Goal: Check status

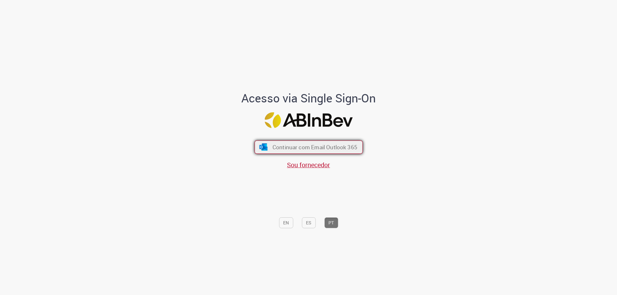
click at [300, 149] on span "Continuar com Email Outlook 365" at bounding box center [314, 147] width 85 height 7
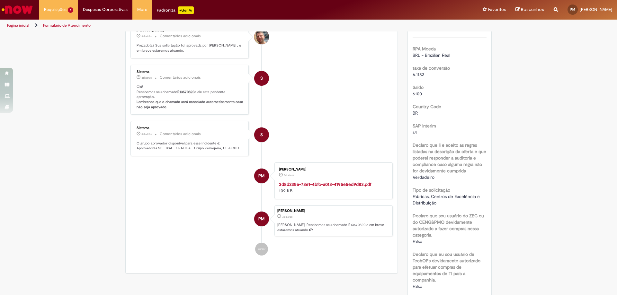
scroll to position [32, 0]
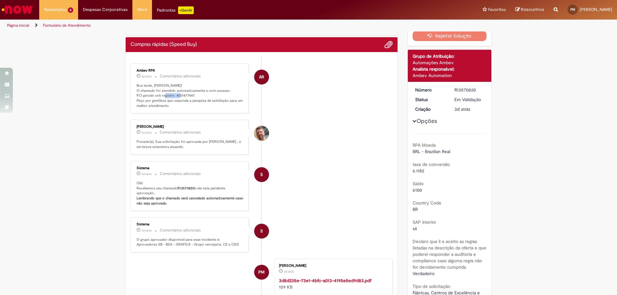
drag, startPoint x: 172, startPoint y: 96, endPoint x: 190, endPoint y: 96, distance: 17.7
click at [190, 96] on p "Boa tarde, [PERSON_NAME]! O chamado foi atendido automaticamente e com sucesso.…" at bounding box center [190, 95] width 107 height 25
copy p "4501477447"
